Goal: Task Accomplishment & Management: Manage account settings

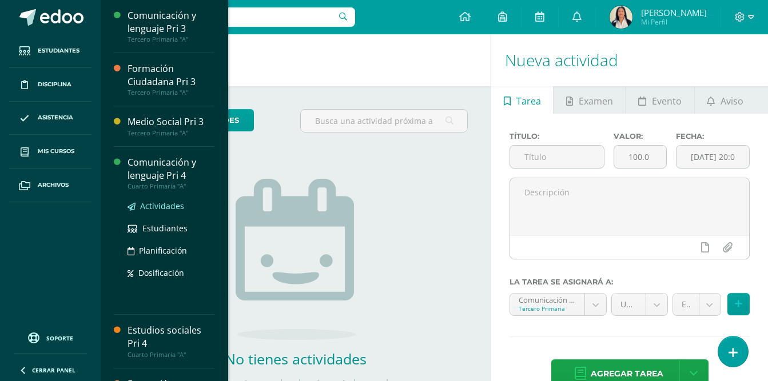
click at [165, 206] on span "Actividades" at bounding box center [162, 206] width 44 height 11
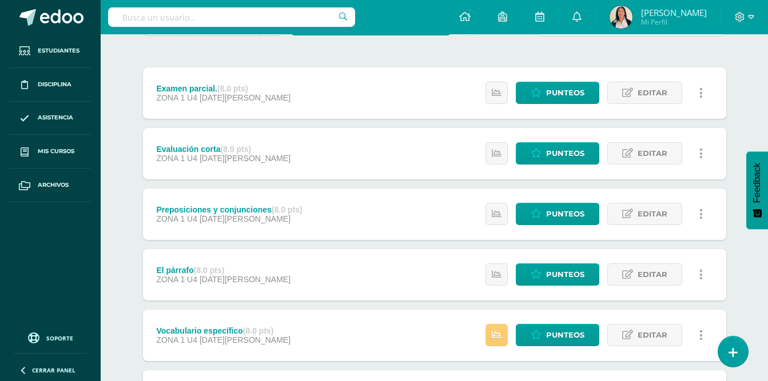
scroll to position [240, 0]
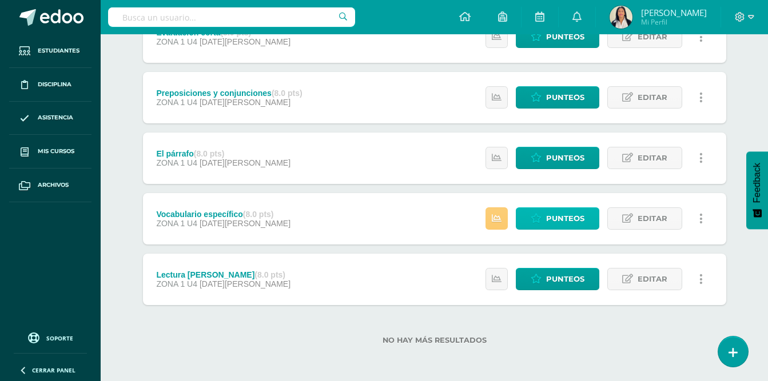
click at [569, 220] on span "Punteos" at bounding box center [565, 218] width 38 height 21
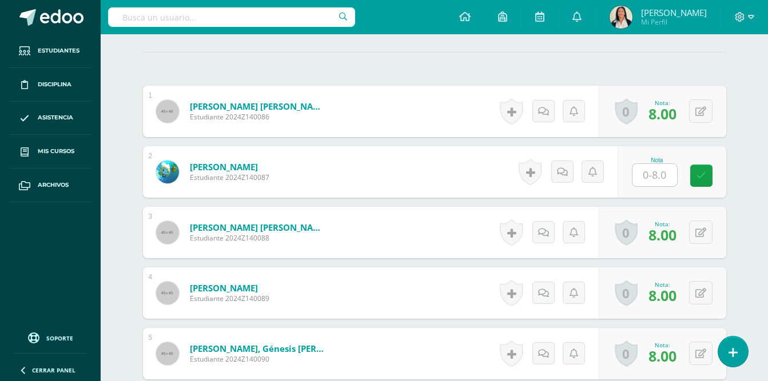
scroll to position [393, 0]
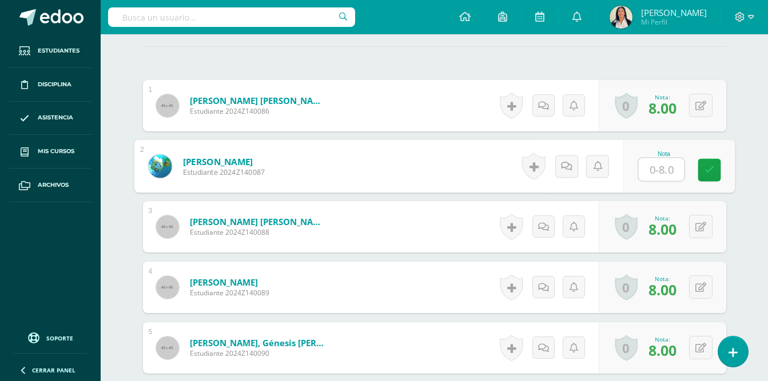
click at [654, 158] on input "text" at bounding box center [661, 169] width 46 height 23
type input "7"
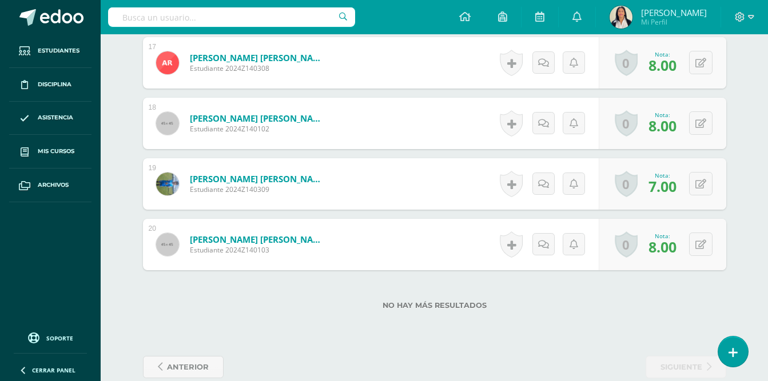
scroll to position [1392, 0]
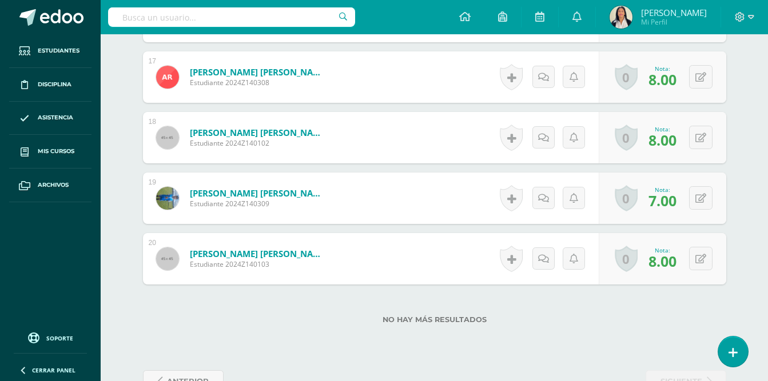
click at [643, 316] on div "No hay más resultados" at bounding box center [434, 311] width 583 height 53
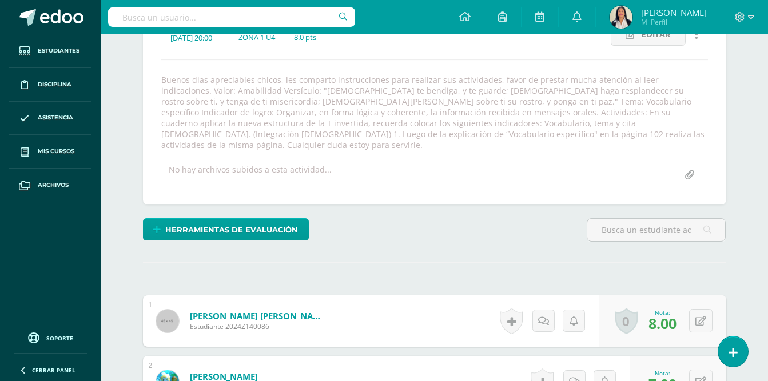
scroll to position [0, 0]
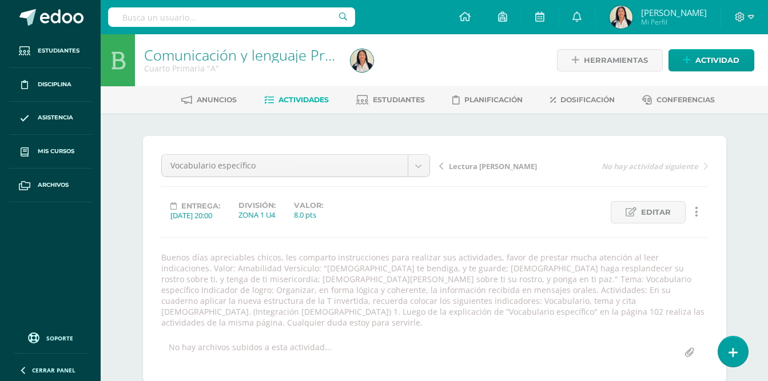
click at [437, 211] on div "Entrega: 2025/08/11 20:00 División: ZONA 1 U4 Valor: 8.0 pts Editar Historial d…" at bounding box center [435, 212] width 556 height 22
click at [290, 98] on span "Actividades" at bounding box center [304, 100] width 50 height 9
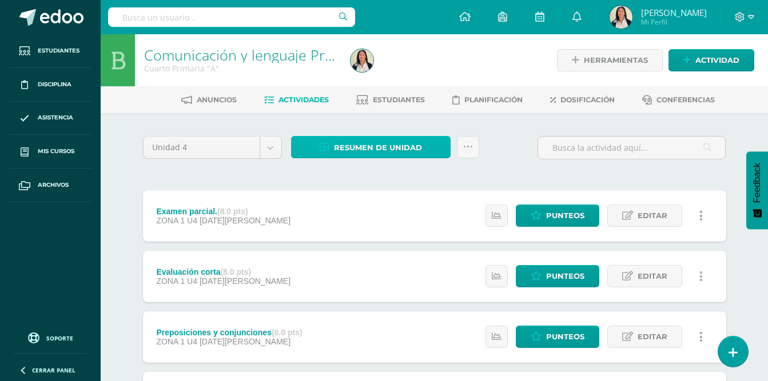
click at [396, 146] on span "Resumen de unidad" at bounding box center [378, 147] width 88 height 21
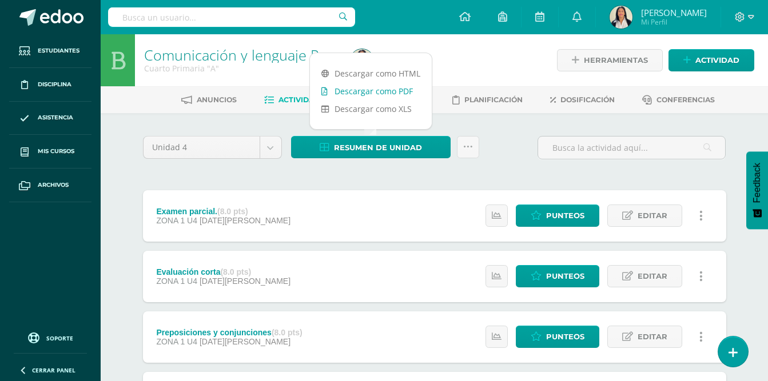
click at [392, 94] on link "Descargar como PDF" at bounding box center [371, 91] width 122 height 18
click at [717, 60] on span "Actividad" at bounding box center [717, 60] width 44 height 21
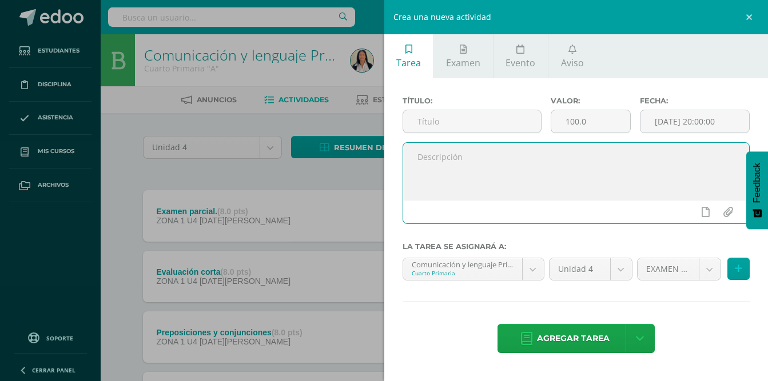
paste textarea "Buenos días apreciables chicos, les comparto instrucciones para realizar sus ac…"
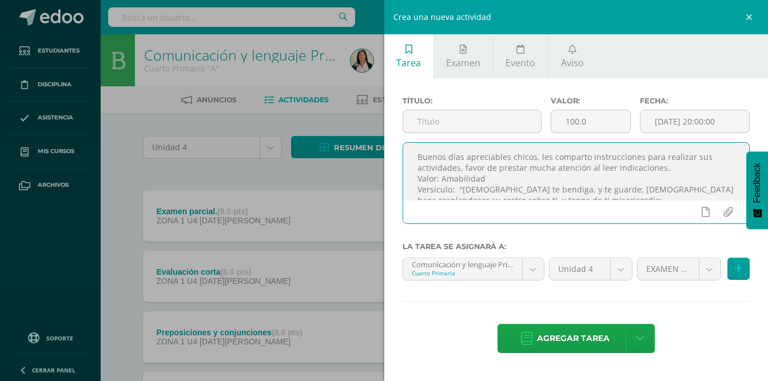
scroll to position [93, 0]
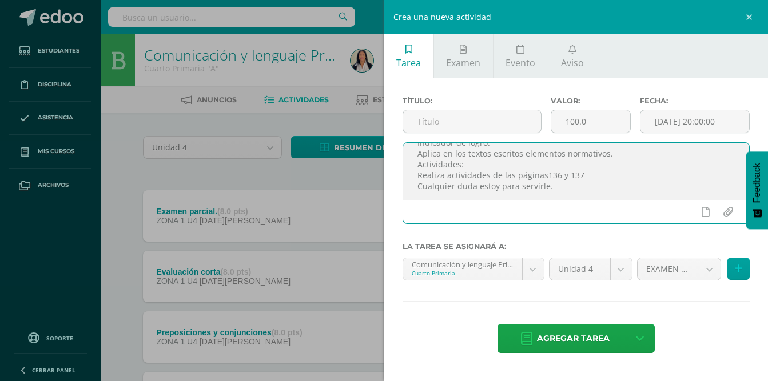
click at [556, 182] on textarea "Buenos días apreciables chicos, les comparto instrucciones para realizar sus ac…" at bounding box center [576, 171] width 347 height 57
type textarea "Buenos días apreciables chicos, les comparto instrucciones para realizar sus ac…"
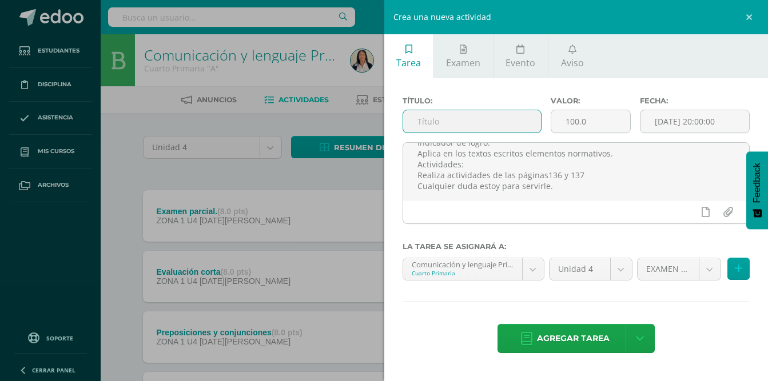
click at [429, 118] on input "text" at bounding box center [472, 121] width 138 height 22
type input "Parcial 1"
drag, startPoint x: 589, startPoint y: 122, endPoint x: 551, endPoint y: 123, distance: 38.3
click at [551, 123] on div "100.0" at bounding box center [591, 121] width 80 height 23
type input "8"
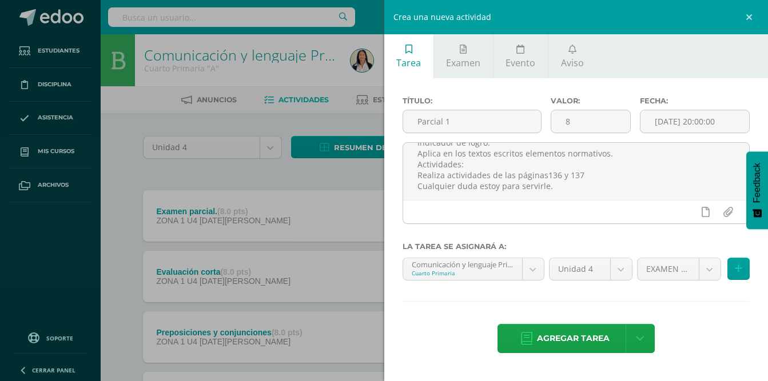
click at [698, 312] on div "Título: Parcial 1 Valor: 8 Fecha: 2025-09-10 20:00:00 Buenos días apreciables c…" at bounding box center [576, 226] width 384 height 296
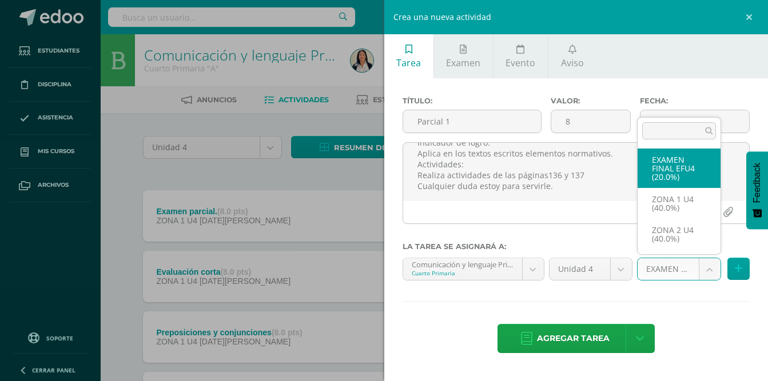
click at [706, 268] on body "Estudiantes Disciplina Asistencia Mis cursos Archivos Soporte Ayuda Reportar un…" at bounding box center [384, 310] width 768 height 621
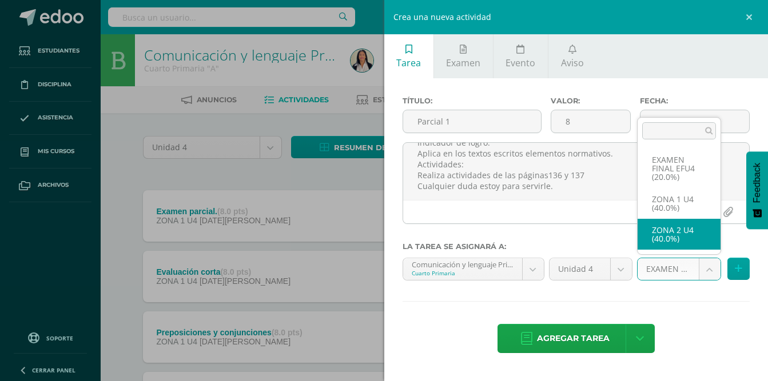
select select "30884"
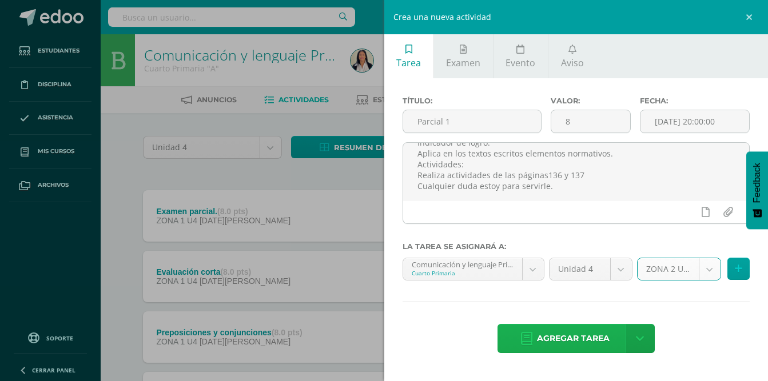
click at [582, 343] on span "Agregar tarea" at bounding box center [573, 339] width 73 height 28
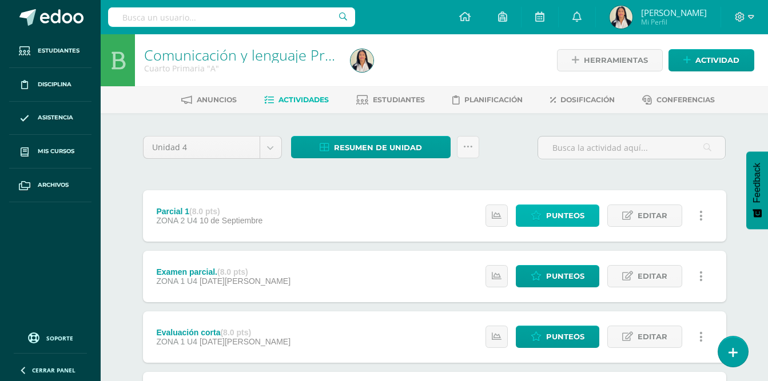
click at [564, 215] on span "Punteos" at bounding box center [565, 215] width 38 height 21
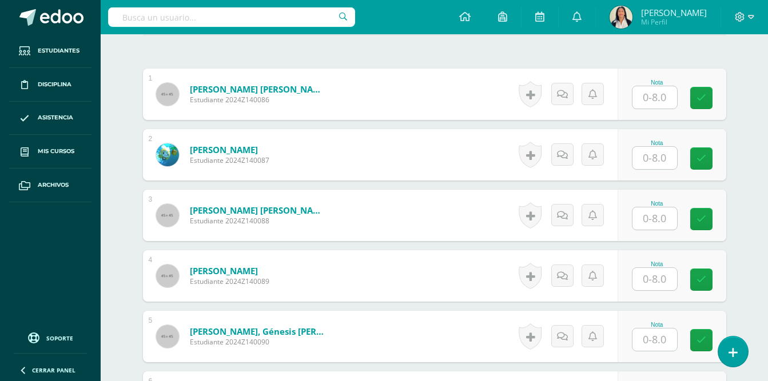
scroll to position [403, 0]
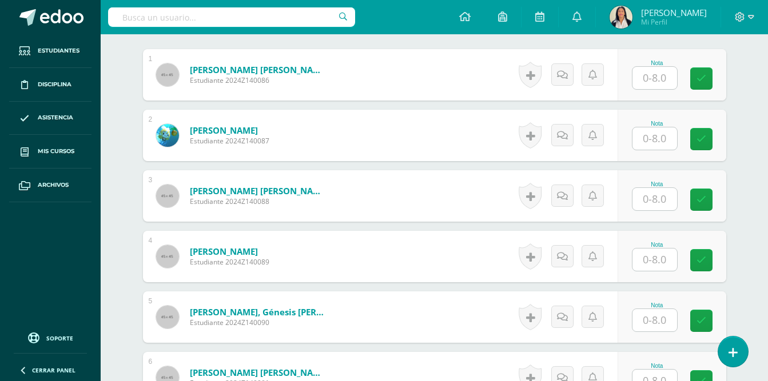
click at [652, 309] on input "text" at bounding box center [655, 320] width 45 height 22
type input "8"
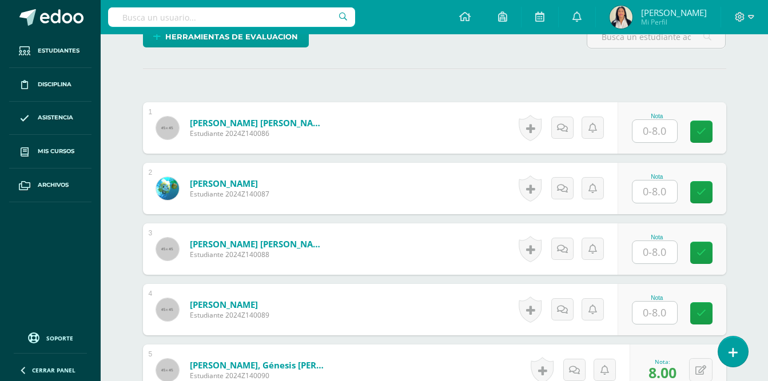
scroll to position [352, 0]
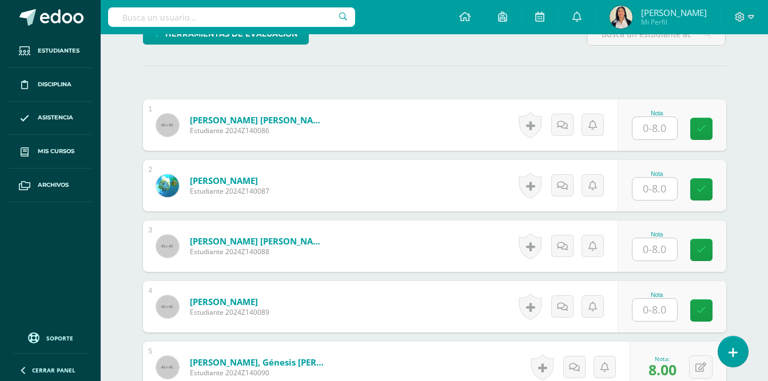
click at [656, 185] on input "text" at bounding box center [655, 189] width 45 height 22
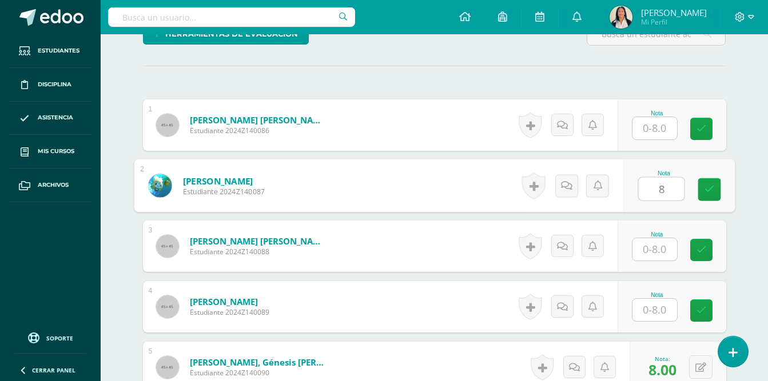
type input "8"
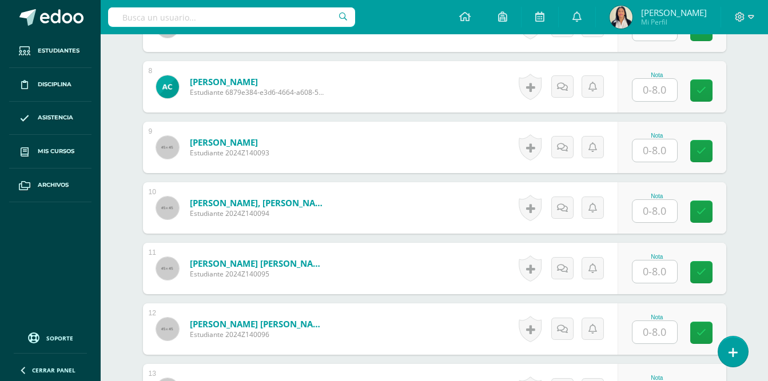
scroll to position [832, 0]
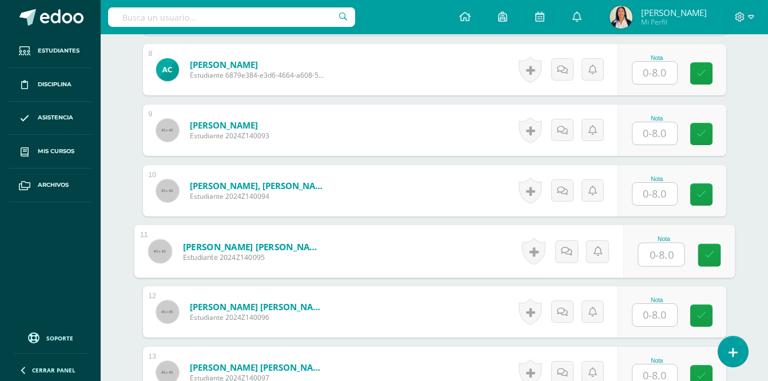
click at [659, 244] on input "text" at bounding box center [661, 255] width 46 height 23
type input "7"
click at [749, 229] on div "¿Estás seguro que quieres eliminar esta actividad? Esto borrará la actividad y …" at bounding box center [434, 117] width 629 height 1673
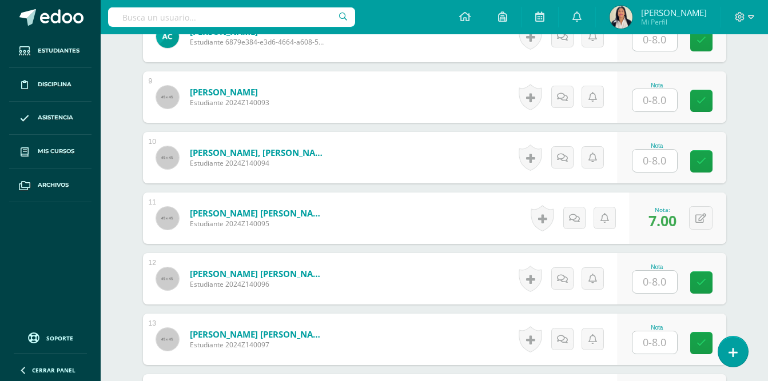
scroll to position [1394, 0]
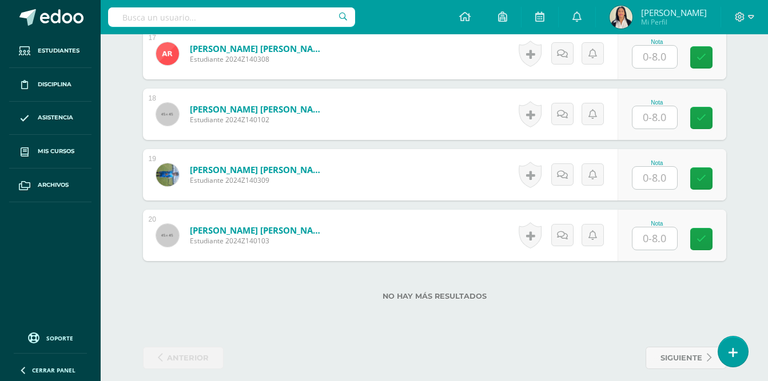
click at [655, 229] on input "text" at bounding box center [655, 239] width 45 height 22
type input "8"
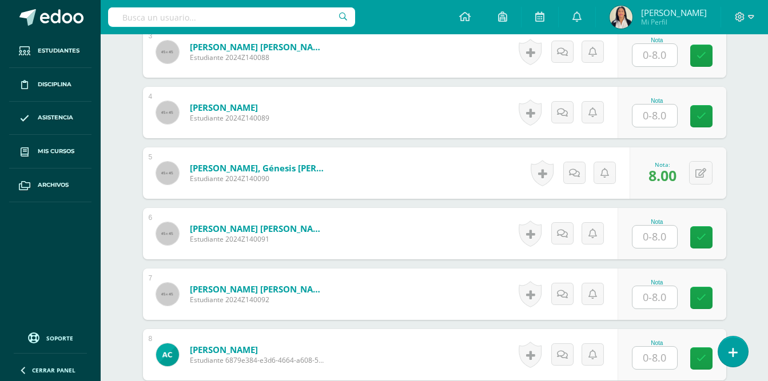
scroll to position [505, 0]
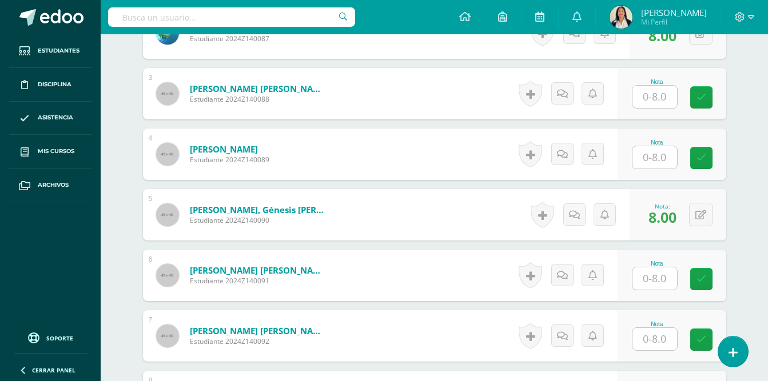
click at [659, 86] on input "text" at bounding box center [655, 97] width 45 height 22
type input "8"
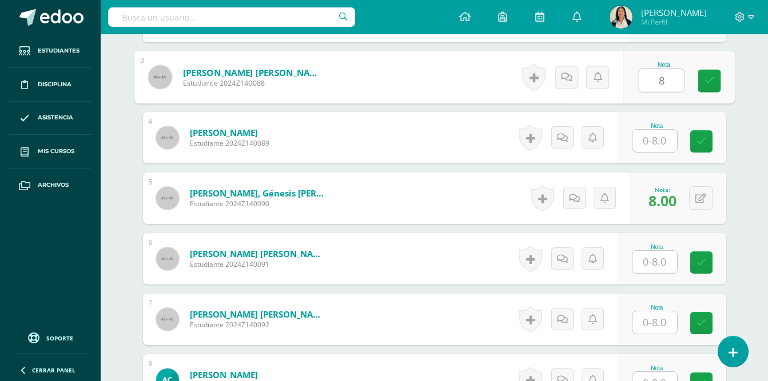
scroll to position [533, 0]
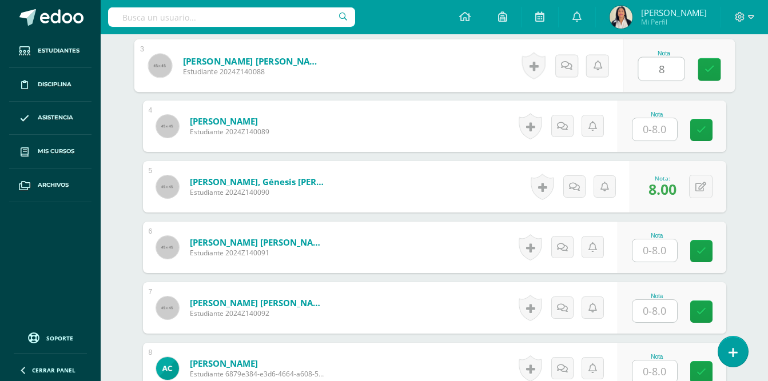
click at [653, 121] on input "text" at bounding box center [655, 129] width 45 height 22
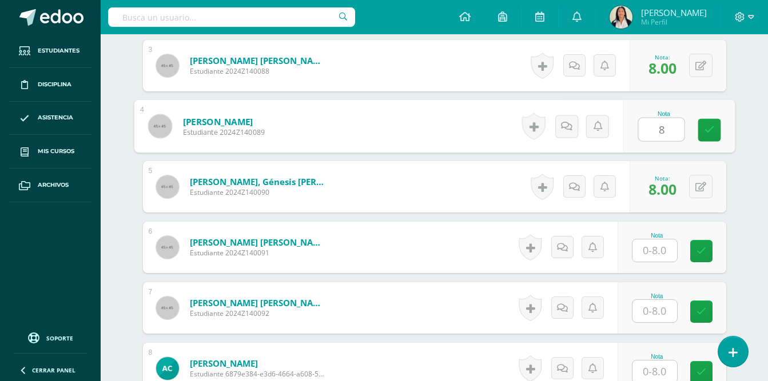
type input "8"
click at [655, 242] on input "text" at bounding box center [655, 251] width 45 height 22
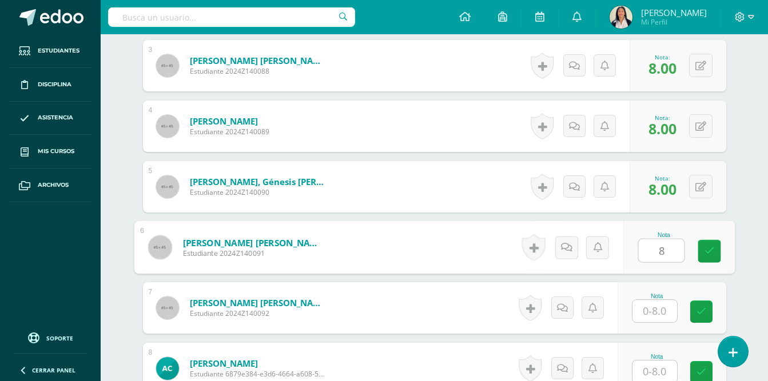
type input "8"
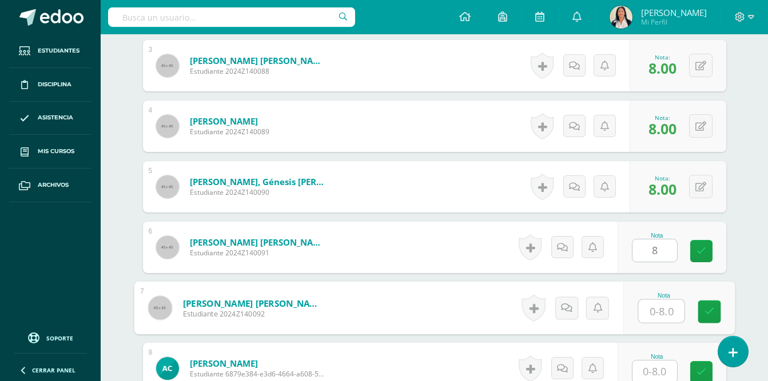
click at [663, 300] on input "text" at bounding box center [661, 311] width 46 height 23
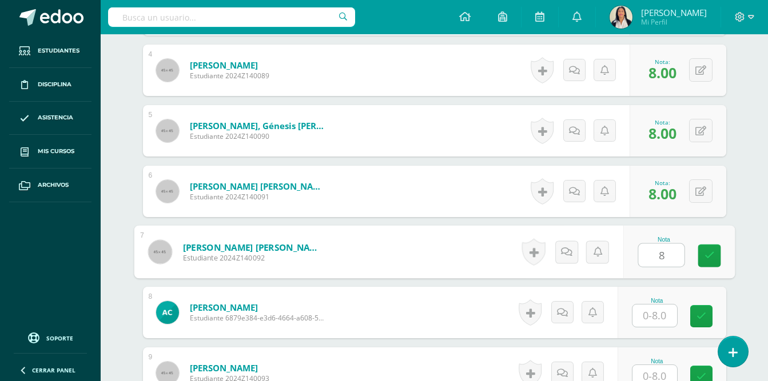
scroll to position [625, 0]
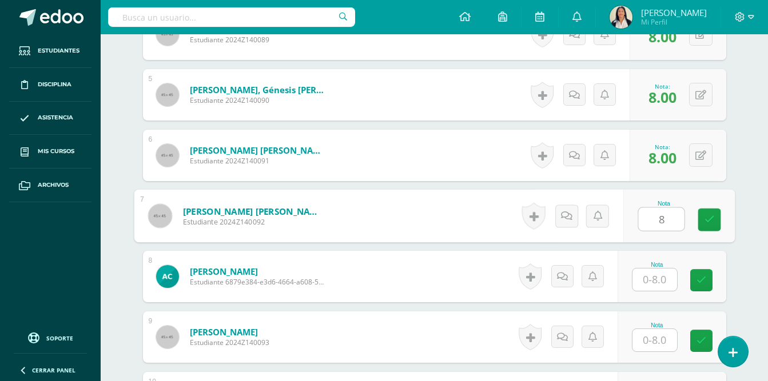
type input "8"
click at [650, 273] on input "text" at bounding box center [655, 280] width 45 height 22
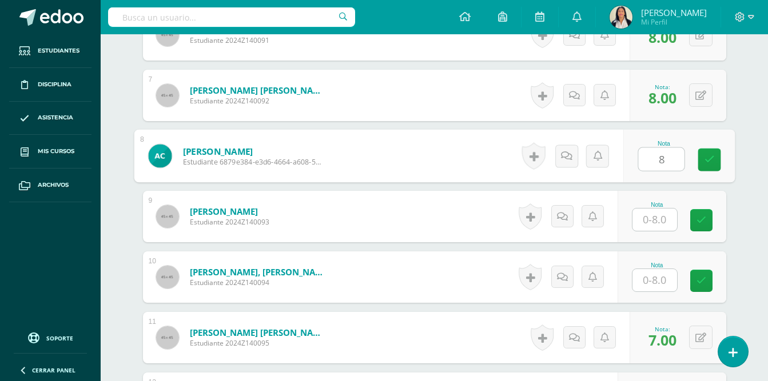
scroll to position [757, 0]
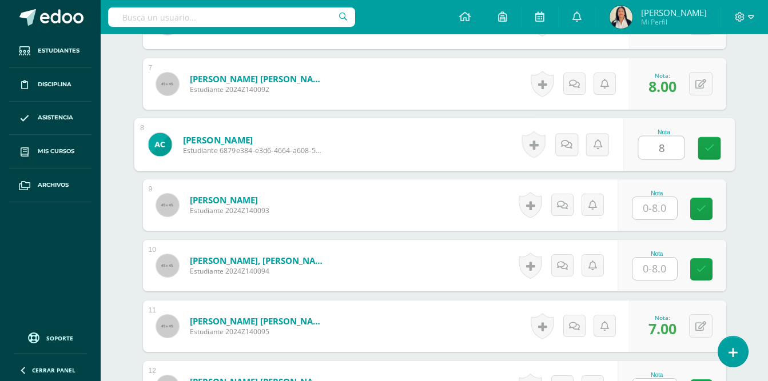
type input "8"
click at [656, 199] on input "text" at bounding box center [655, 208] width 45 height 22
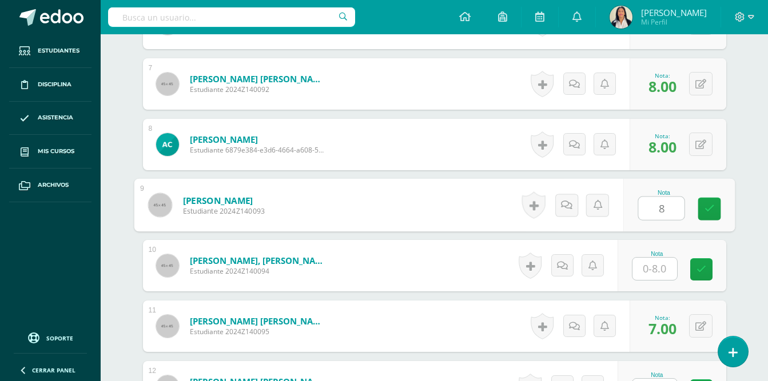
type input "8"
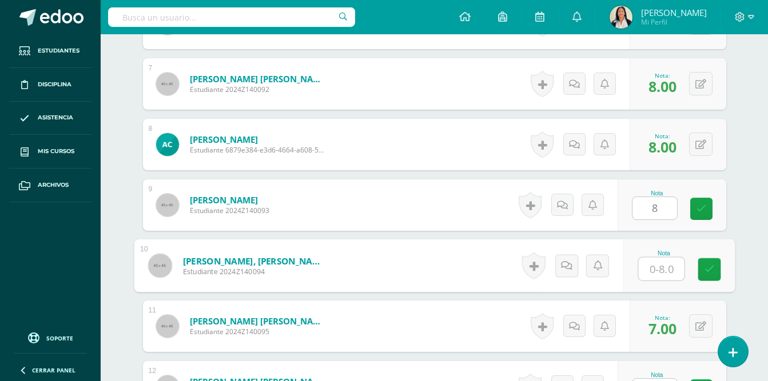
click at [653, 260] on input "text" at bounding box center [661, 269] width 46 height 23
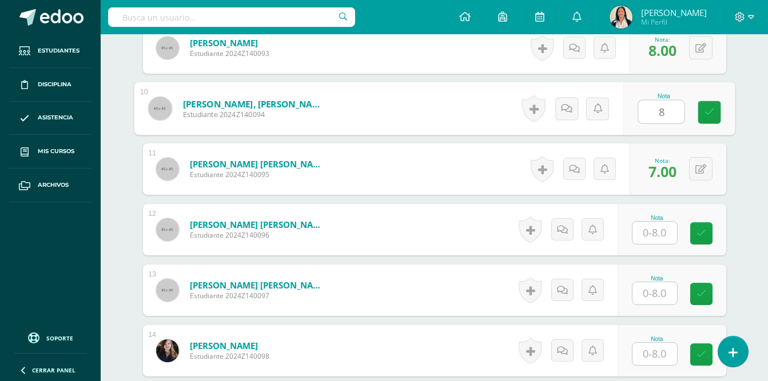
type input "8"
click at [662, 226] on input "text" at bounding box center [655, 233] width 45 height 22
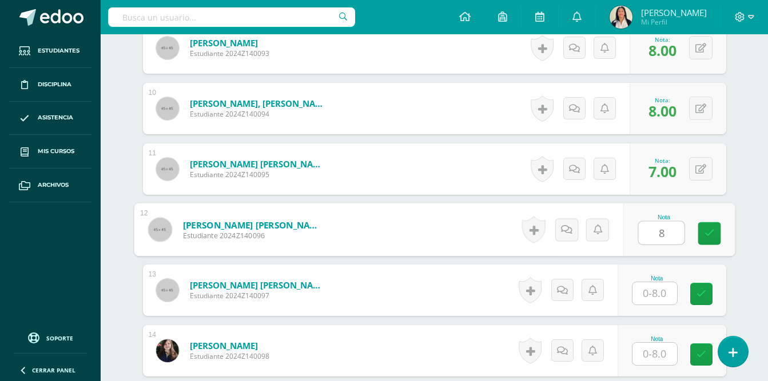
type input "8"
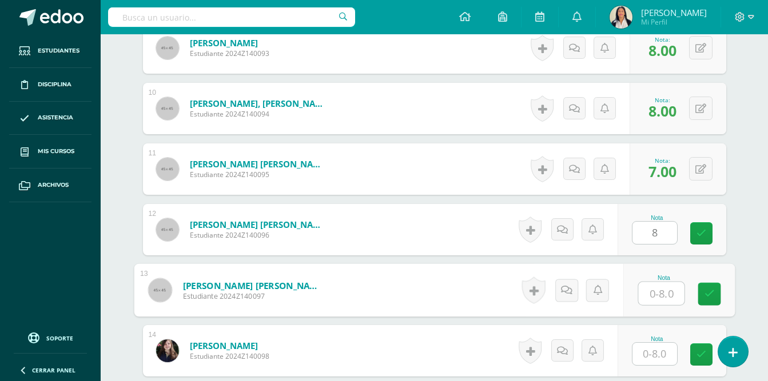
click at [659, 284] on input "text" at bounding box center [661, 294] width 46 height 23
type input "7"
click at [660, 344] on input "text" at bounding box center [655, 354] width 45 height 22
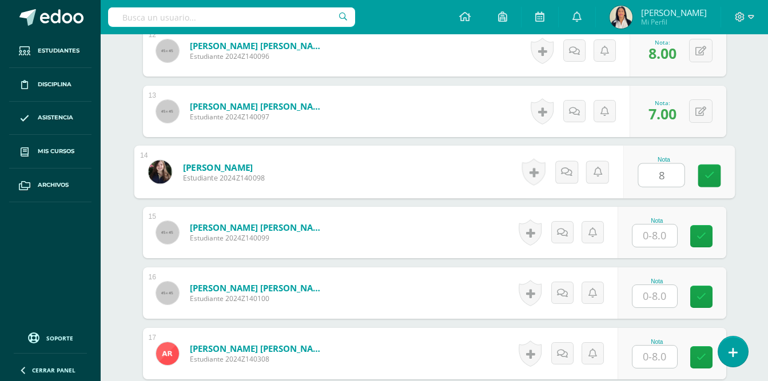
scroll to position [1114, 0]
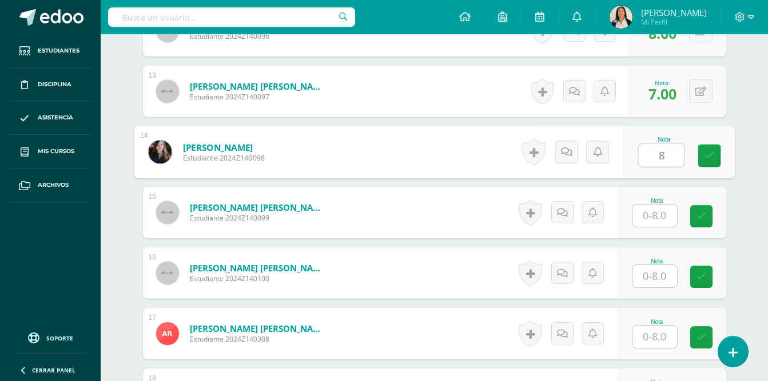
type input "8"
click at [658, 206] on input "text" at bounding box center [655, 216] width 45 height 22
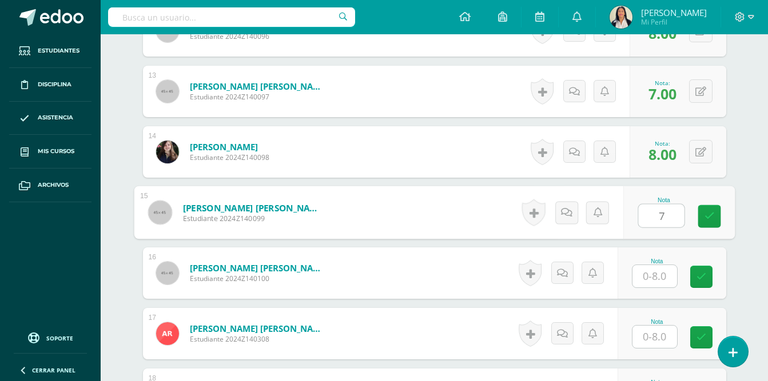
type input "7"
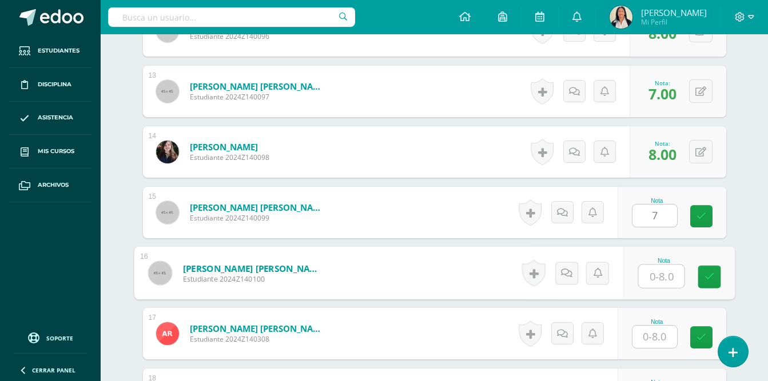
click at [661, 272] on input "text" at bounding box center [661, 276] width 46 height 23
type input "8"
click at [659, 326] on input "text" at bounding box center [655, 337] width 45 height 22
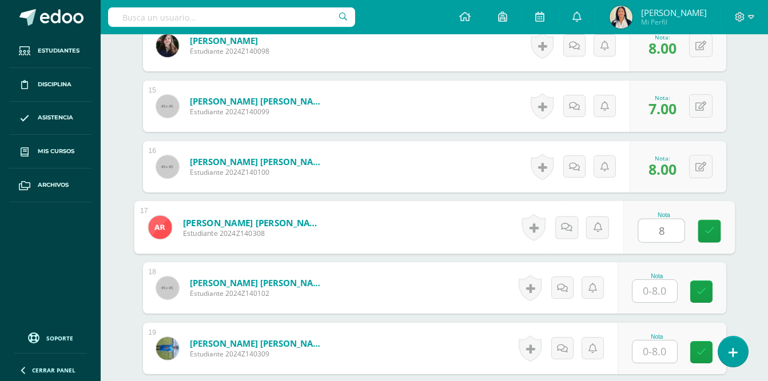
scroll to position [1262, 0]
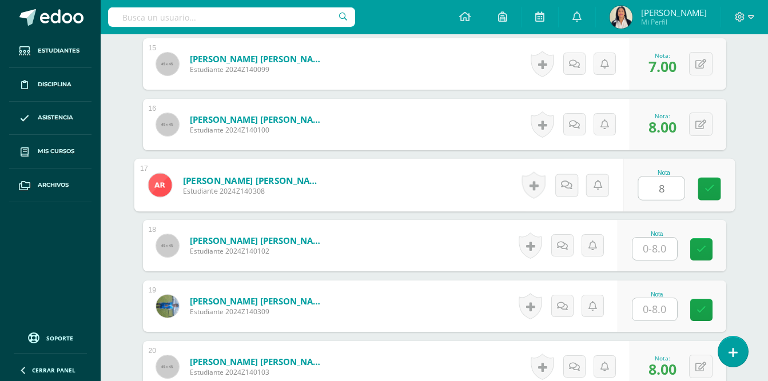
type input "8"
click at [661, 238] on input "text" at bounding box center [655, 249] width 45 height 22
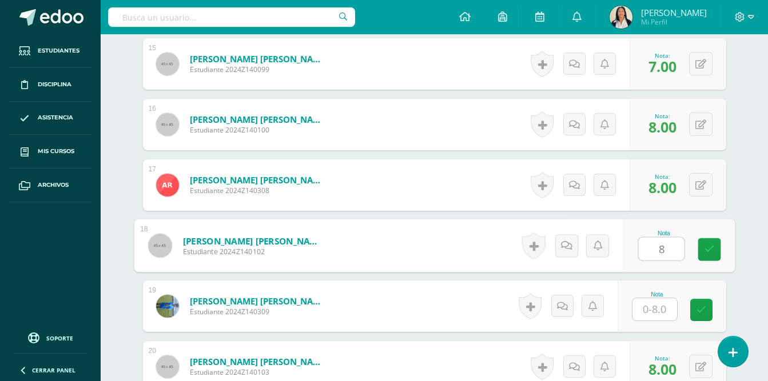
type input "8"
click at [663, 300] on input "text" at bounding box center [655, 310] width 45 height 22
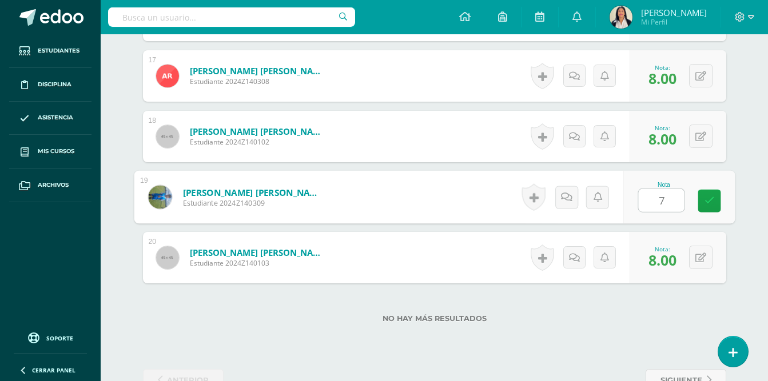
scroll to position [1394, 0]
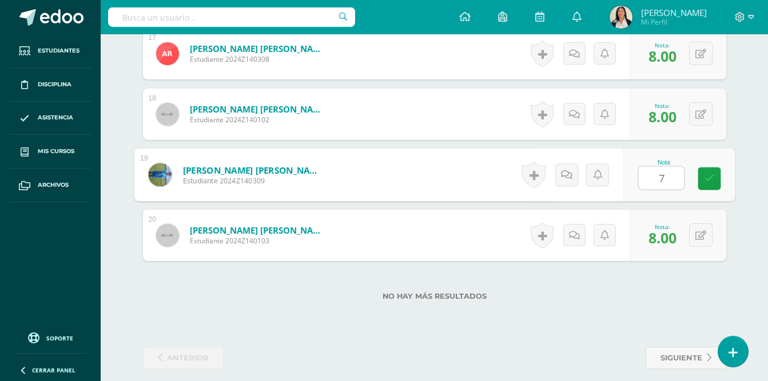
type input "7"
click at [661, 297] on div "No hay más resultados" at bounding box center [434, 287] width 583 height 53
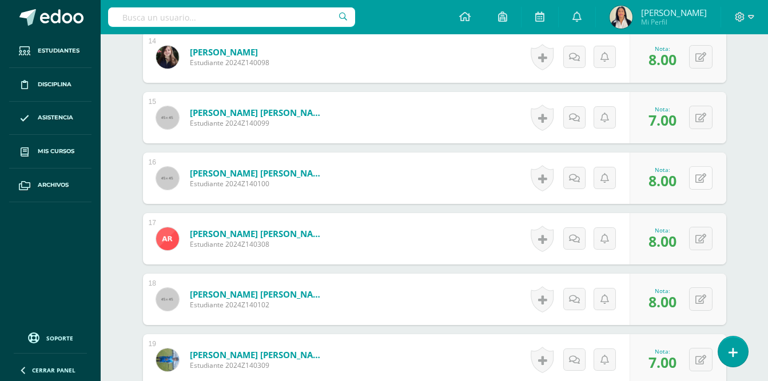
scroll to position [1198, 0]
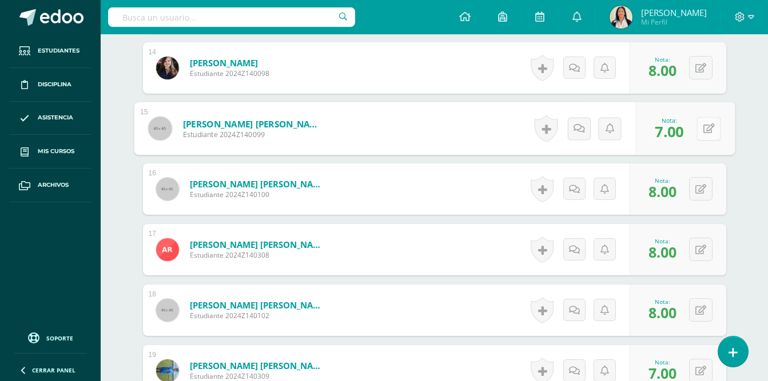
click at [699, 121] on button at bounding box center [709, 129] width 24 height 24
type input "5"
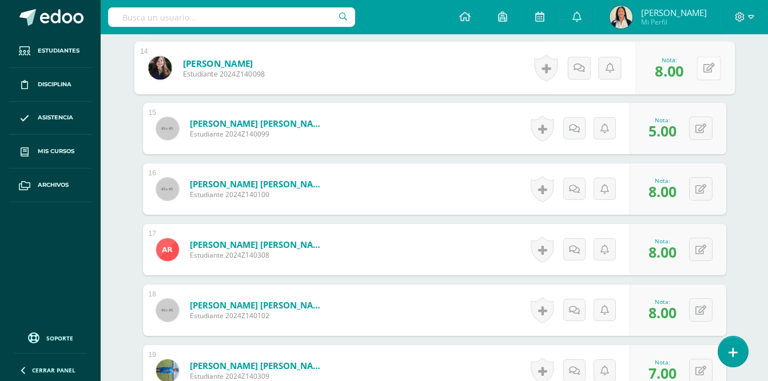
click at [703, 63] on icon at bounding box center [708, 68] width 11 height 10
type input "5"
click at [539, 63] on icon at bounding box center [535, 68] width 11 height 10
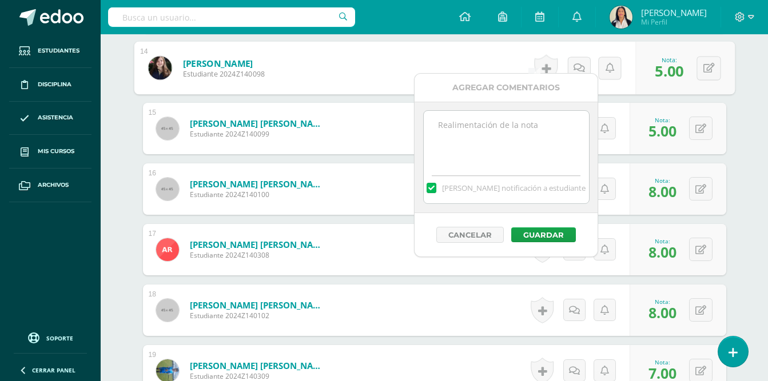
click at [531, 129] on textarea at bounding box center [506, 139] width 165 height 57
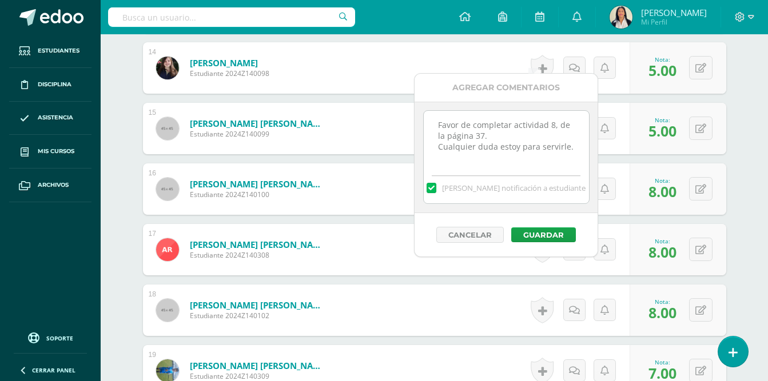
type textarea "Favor de completar actividad 8, de la página 37. Cualquier duda estoy para serv…"
